Goal: Check status: Check status

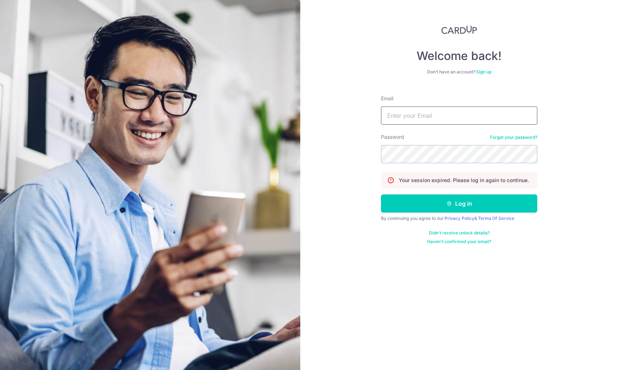
click at [422, 118] on input "Email" at bounding box center [459, 115] width 156 height 18
type input "[EMAIL_ADDRESS][DOMAIN_NAME]"
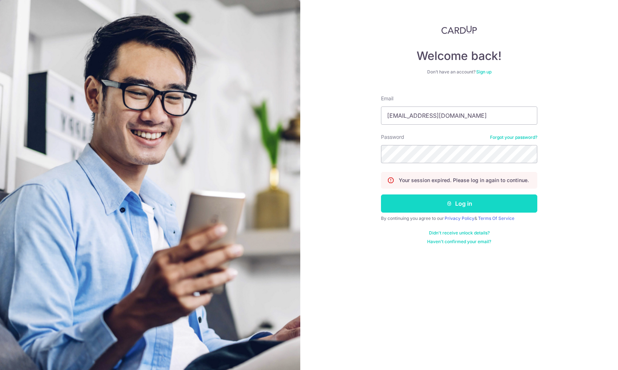
click at [463, 207] on button "Log in" at bounding box center [459, 203] width 156 height 18
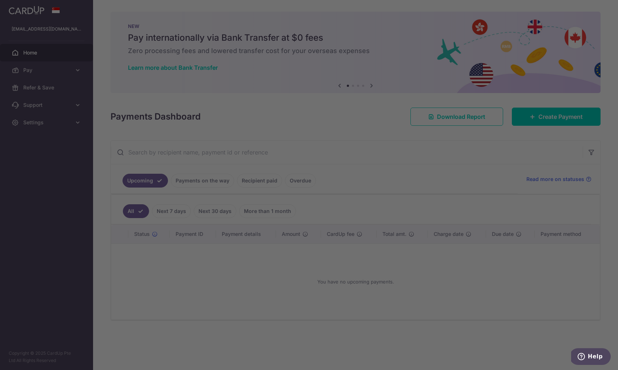
click at [202, 179] on div at bounding box center [312, 186] width 624 height 373
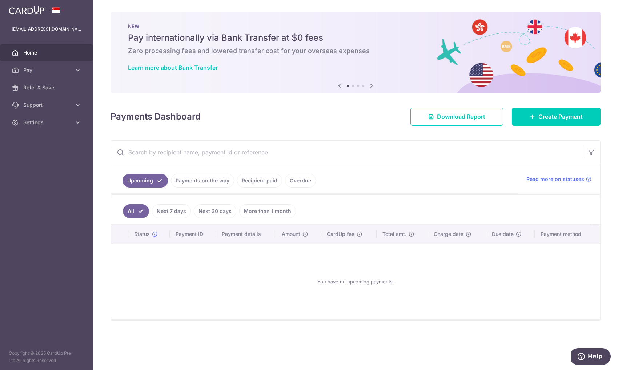
click at [217, 179] on link "Payments on the way" at bounding box center [202, 181] width 63 height 14
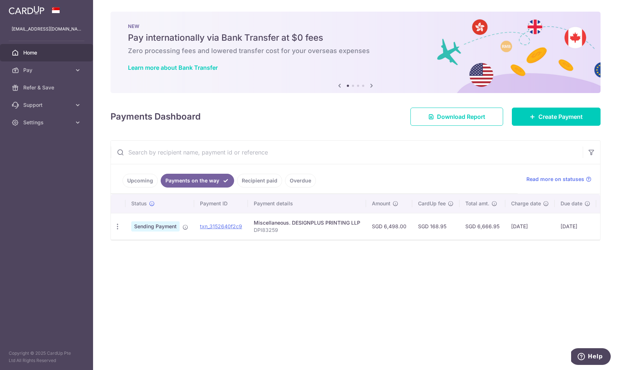
click at [259, 180] on link "Recipient paid" at bounding box center [259, 181] width 45 height 14
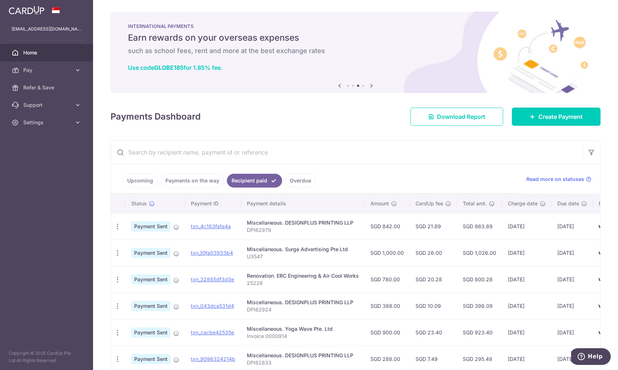
click at [297, 180] on link "Overdue" at bounding box center [300, 181] width 31 height 14
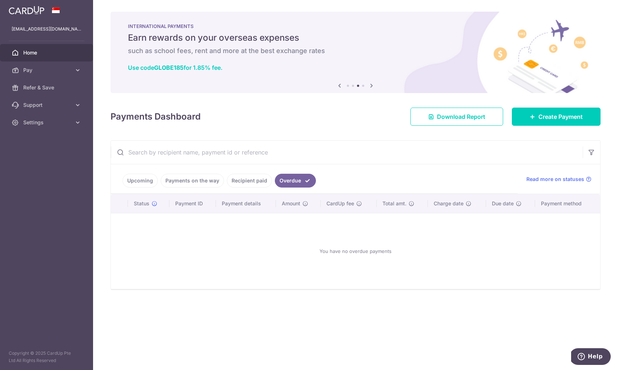
click at [245, 179] on link "Recipient paid" at bounding box center [249, 181] width 45 height 14
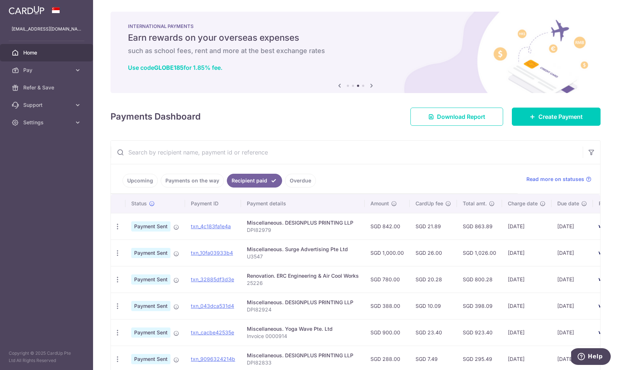
click at [187, 177] on link "Payments on the way" at bounding box center [192, 181] width 63 height 14
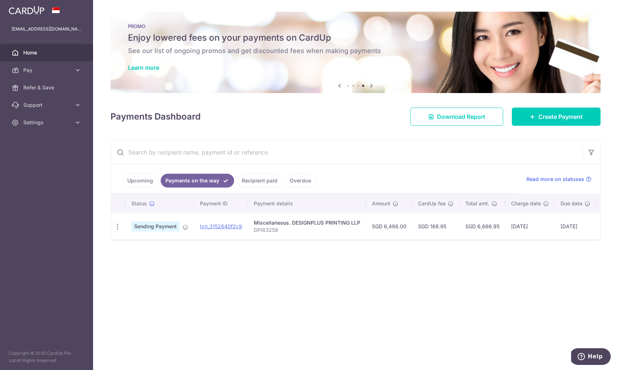
click at [320, 221] on div "Miscellaneous. DESIGNPLUS PRINTING LLP" at bounding box center [307, 222] width 106 height 7
